Goal: Information Seeking & Learning: Learn about a topic

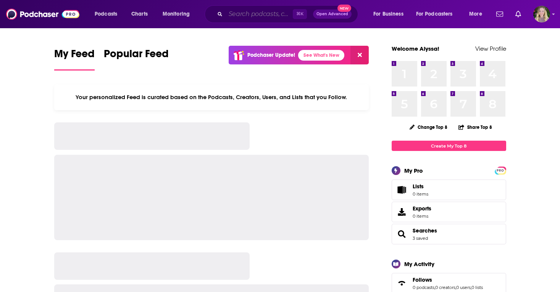
click at [251, 10] on input "Search podcasts, credits, & more..." at bounding box center [258, 14] width 67 height 12
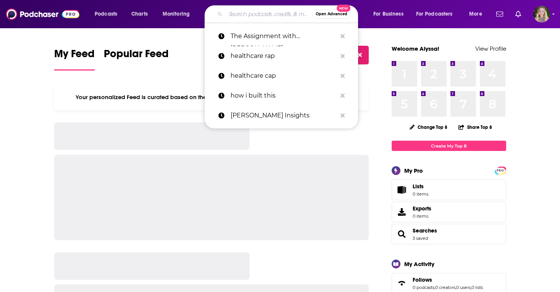
paste input "The Software Leaders Uncensored Podcast"
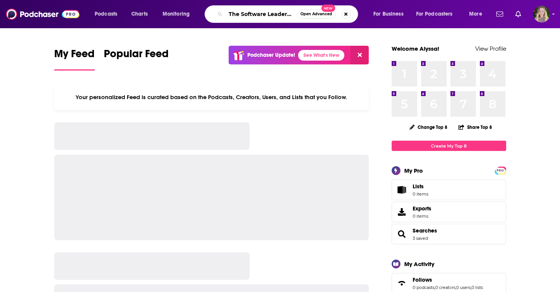
scroll to position [0, 55]
type input "The Software Leaders Uncensored Podcast"
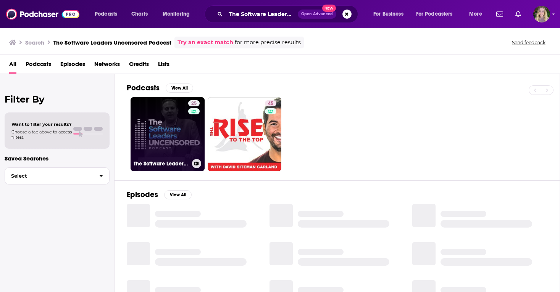
click at [165, 117] on link "25 The Software Leaders Uncensored Podcast" at bounding box center [167, 134] width 74 height 74
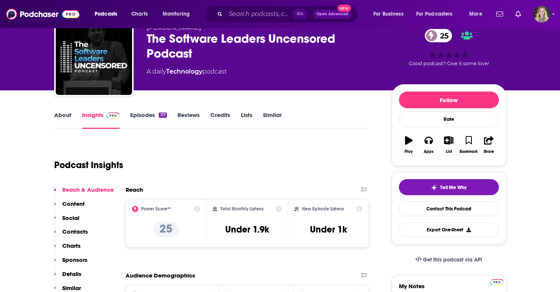
scroll to position [76, 0]
